Goal: Answer question/provide support

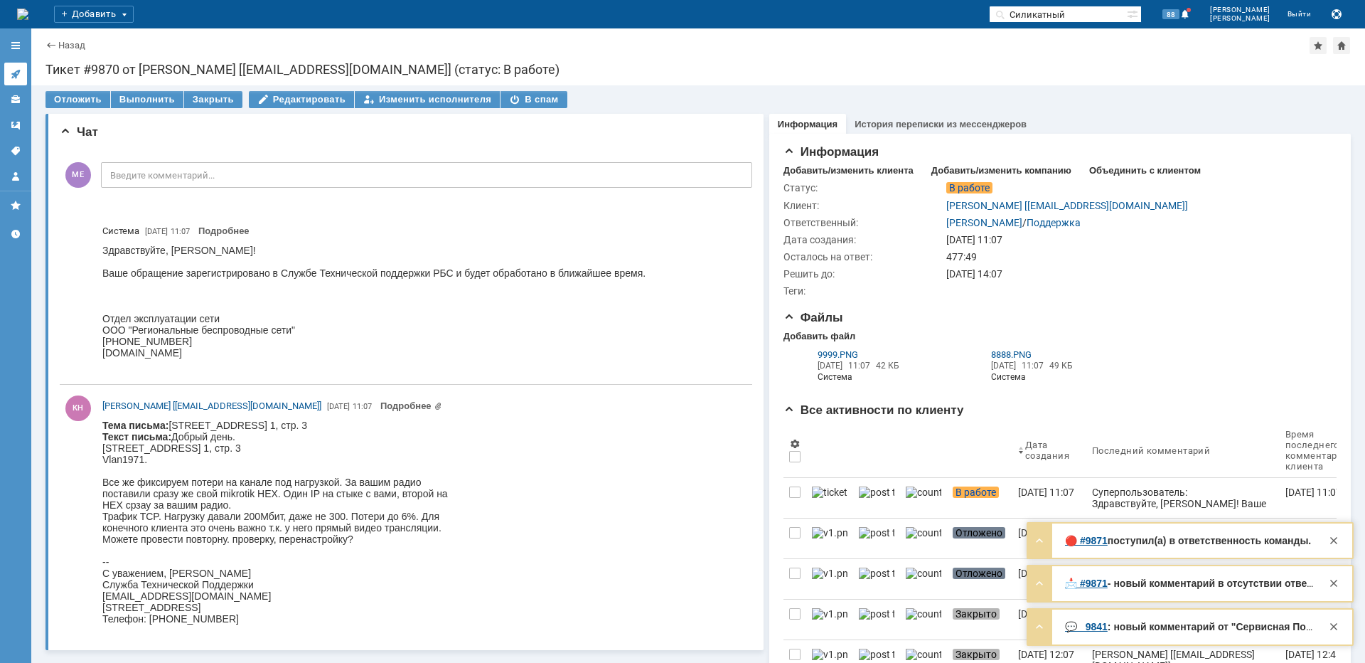
click at [10, 65] on link at bounding box center [15, 74] width 23 height 23
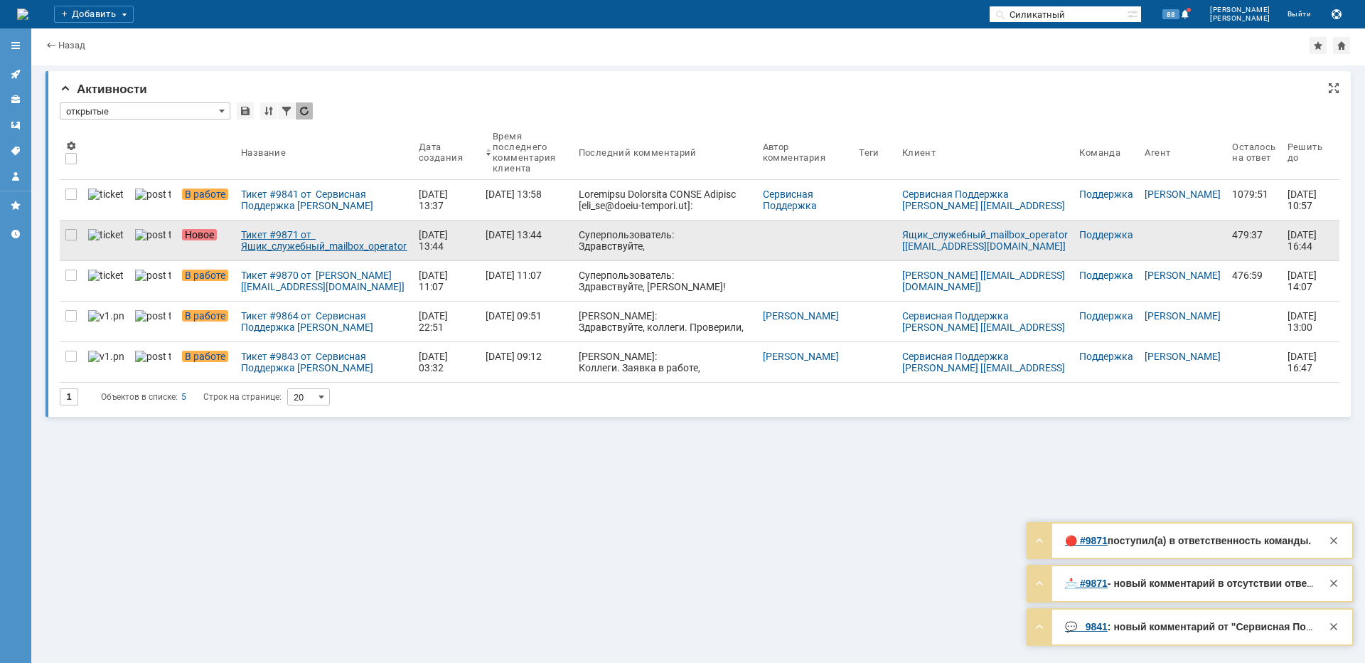
click at [257, 240] on div "Тикет #9871 от Ящик_служебный_mailbox_operator [[EMAIL_ADDRESS][DOMAIN_NAME]] (…" at bounding box center [324, 240] width 166 height 23
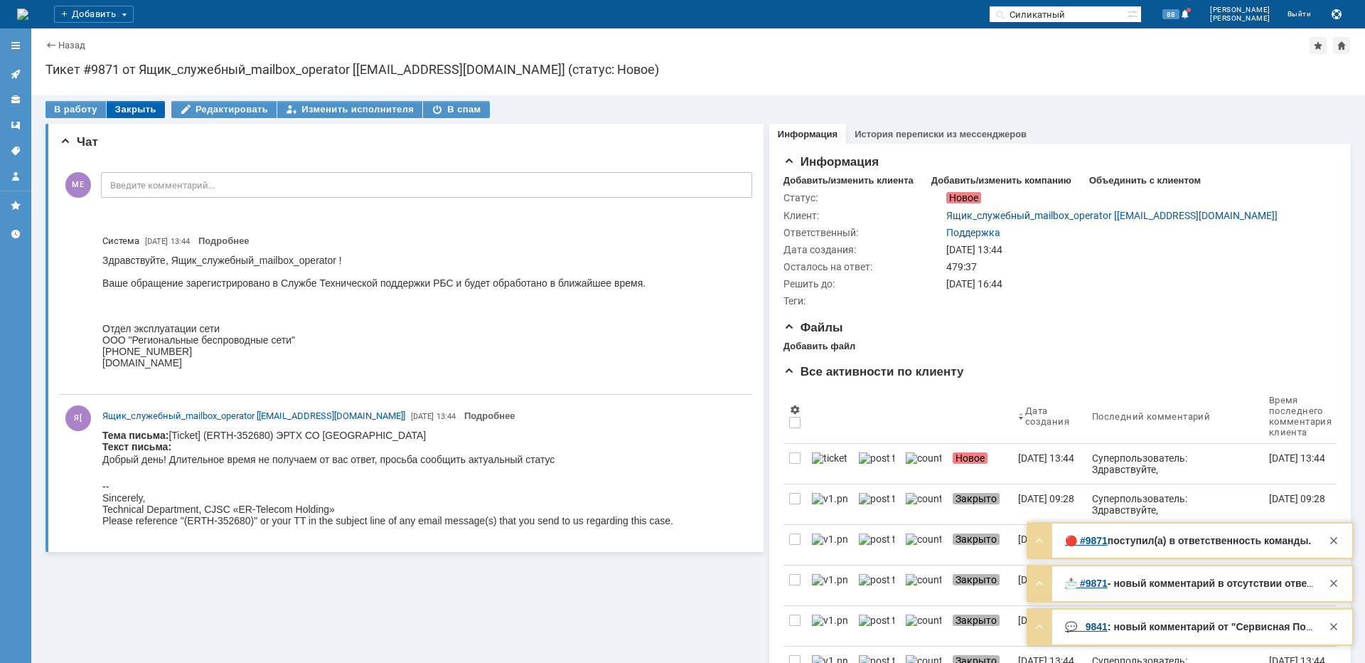
click at [137, 106] on div "Закрыть" at bounding box center [136, 109] width 58 height 17
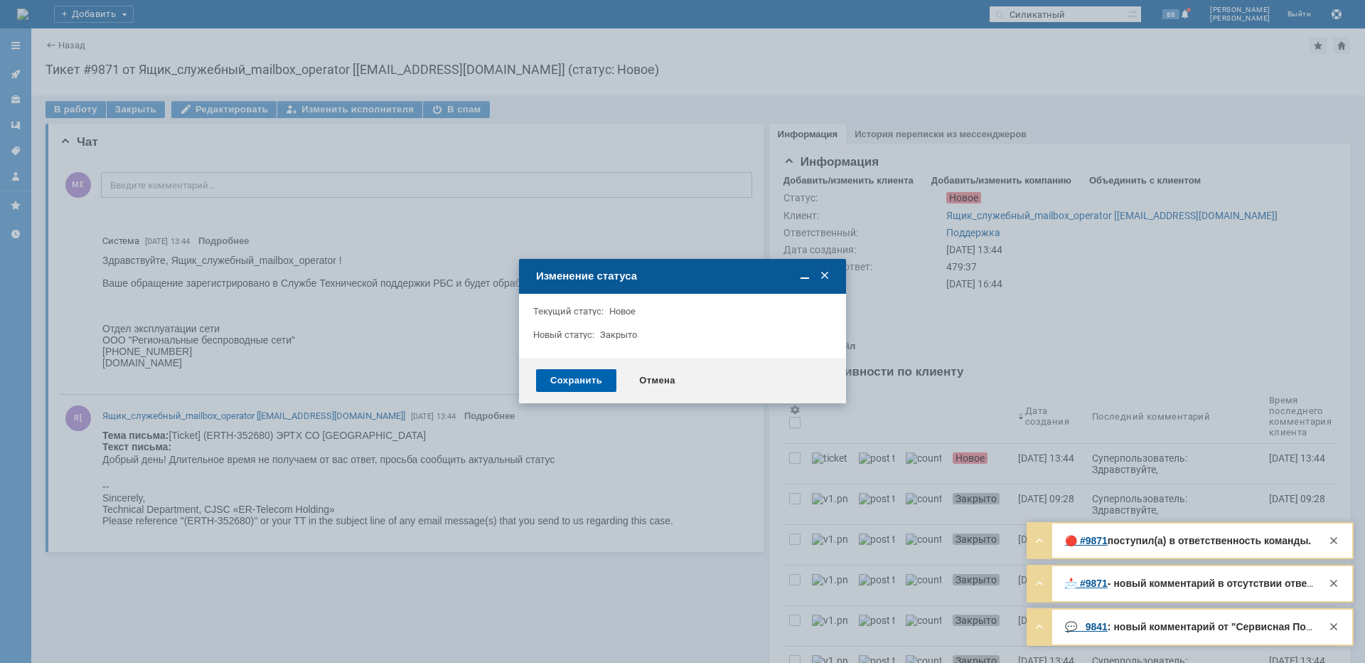
click at [566, 381] on div "Сохранить" at bounding box center [576, 380] width 80 height 23
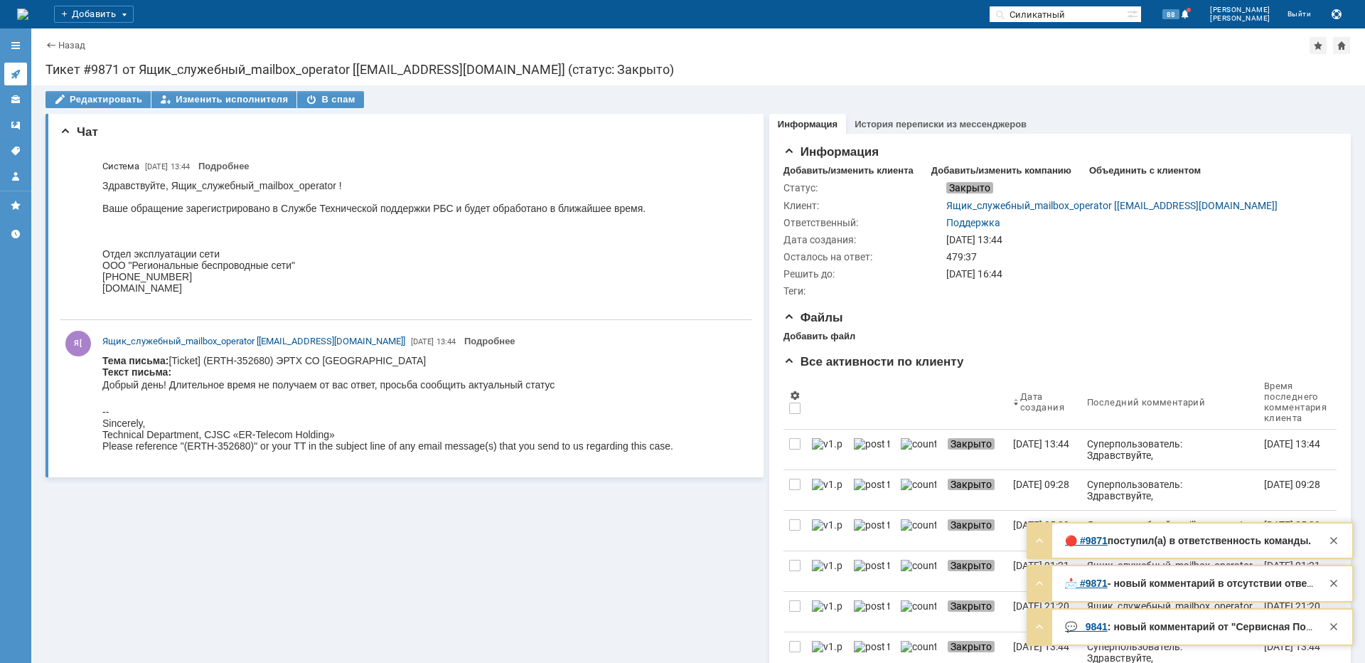
click at [14, 74] on icon at bounding box center [15, 74] width 9 height 9
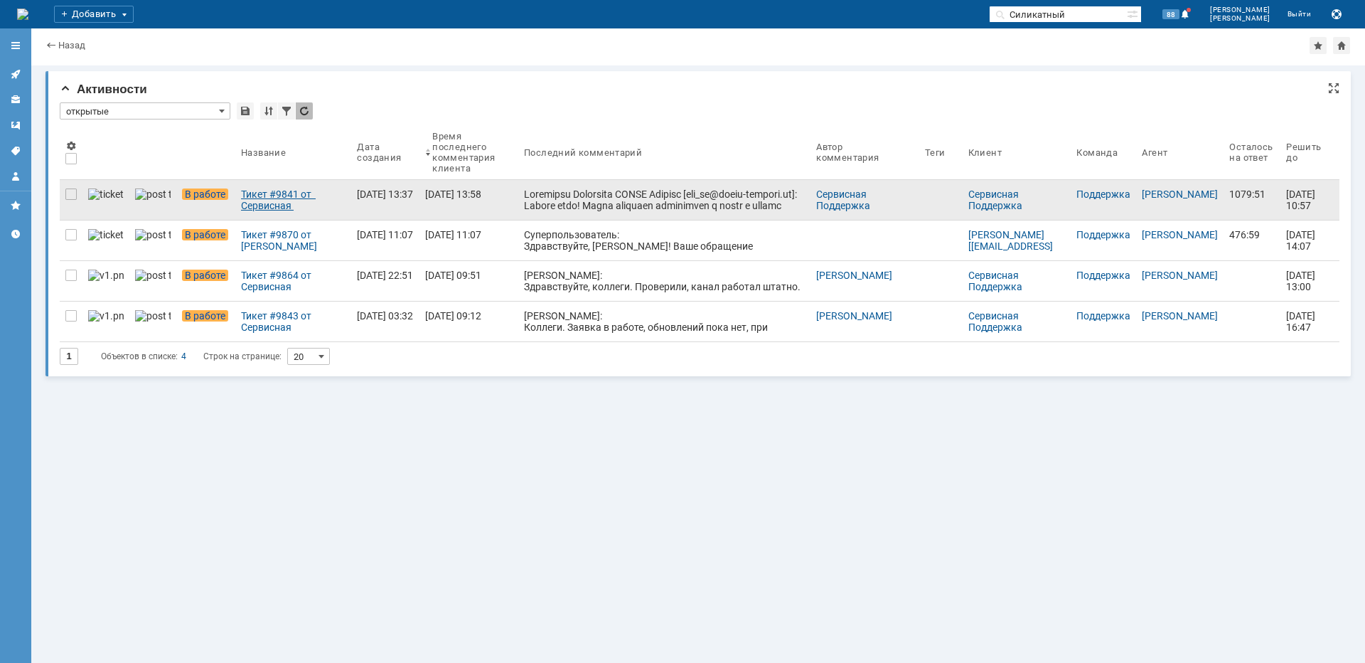
click at [280, 205] on div "Тикет #9841 от Сервисная Поддержка [PERSON_NAME] [[EMAIL_ADDRESS][DOMAIN_NAME]]…" at bounding box center [293, 199] width 105 height 23
